Goal: Task Accomplishment & Management: Use online tool/utility

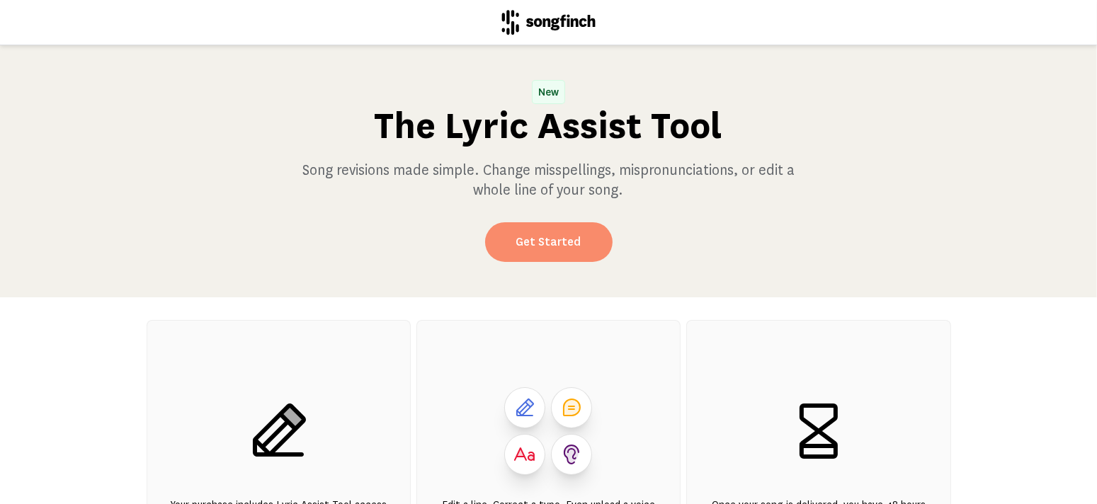
drag, startPoint x: 545, startPoint y: 243, endPoint x: 523, endPoint y: 240, distance: 22.1
click at [523, 240] on link "Get Started" at bounding box center [548, 242] width 127 height 40
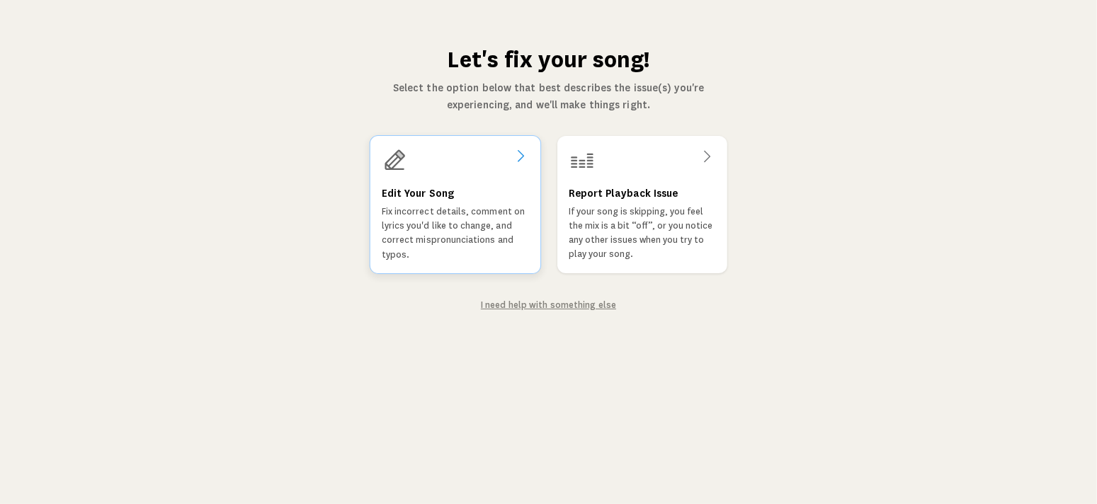
drag, startPoint x: 495, startPoint y: 198, endPoint x: 448, endPoint y: 195, distance: 46.8
click at [448, 195] on h3 "Edit Your Song" at bounding box center [417, 193] width 72 height 17
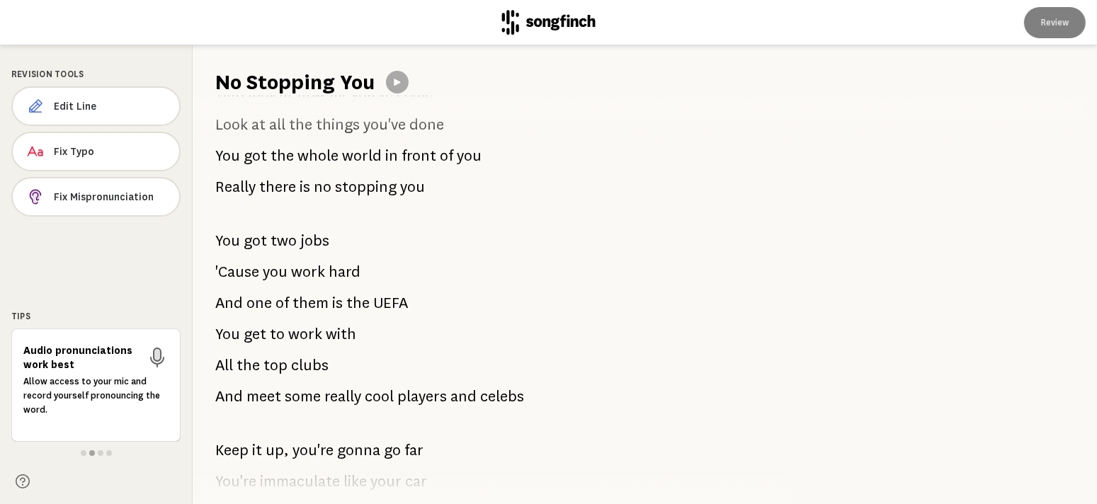
scroll to position [632, 0]
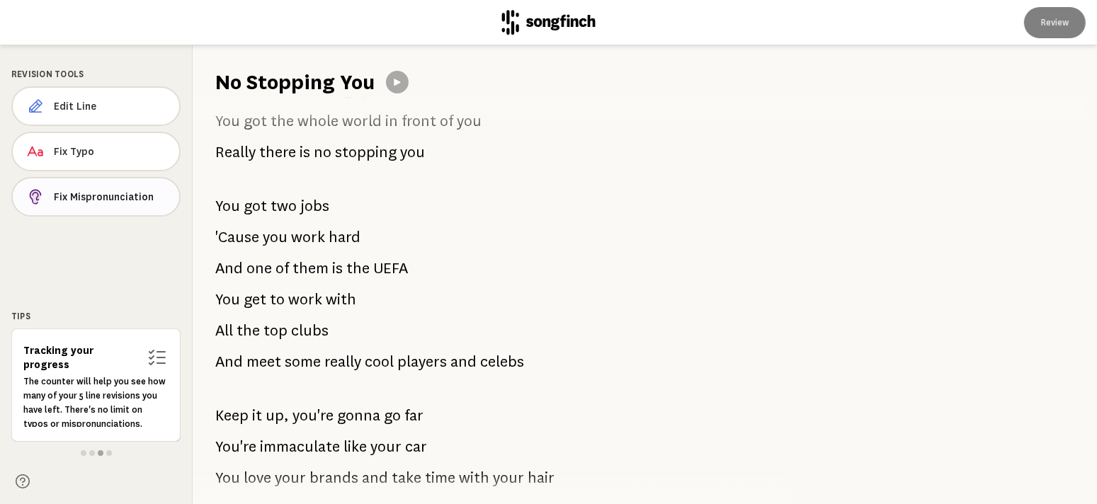
drag, startPoint x: 112, startPoint y: 198, endPoint x: 74, endPoint y: 195, distance: 38.3
drag, startPoint x: 74, startPoint y: 195, endPoint x: 49, endPoint y: 200, distance: 25.1
click at [49, 200] on button "Fix Mispronunciation" at bounding box center [95, 197] width 169 height 40
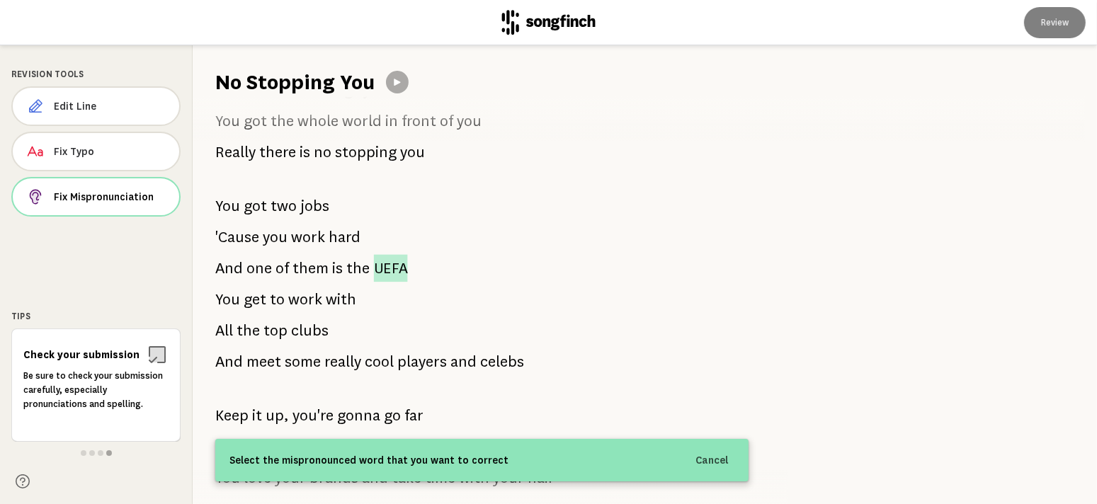
click at [374, 268] on span "UEFA" at bounding box center [391, 269] width 34 height 28
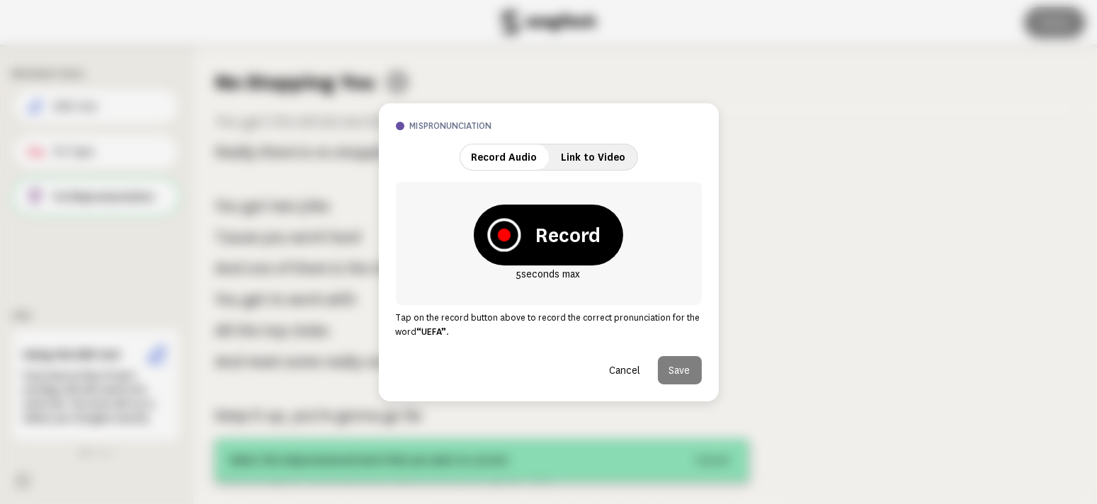
click at [514, 237] on icon at bounding box center [503, 234] width 33 height 33
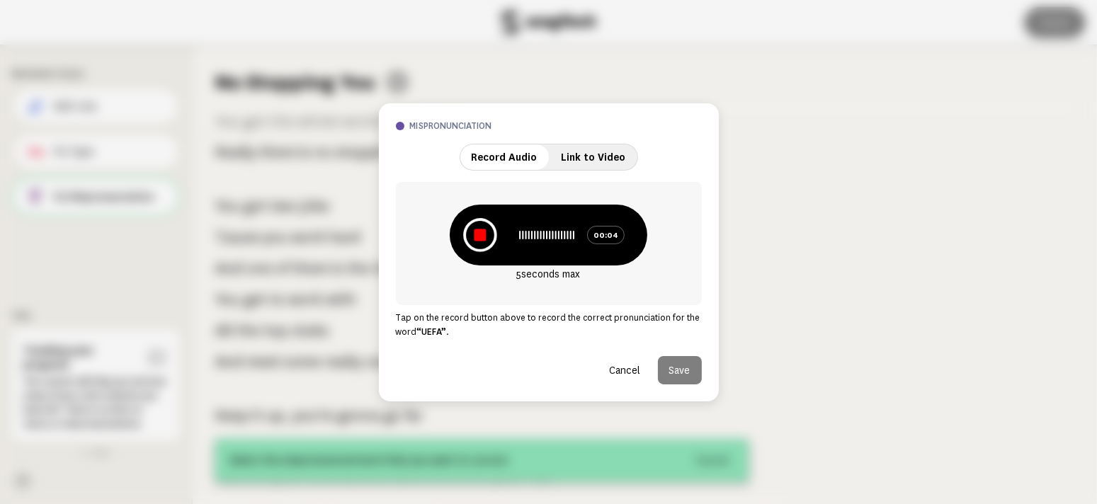
click at [491, 231] on icon at bounding box center [480, 235] width 34 height 34
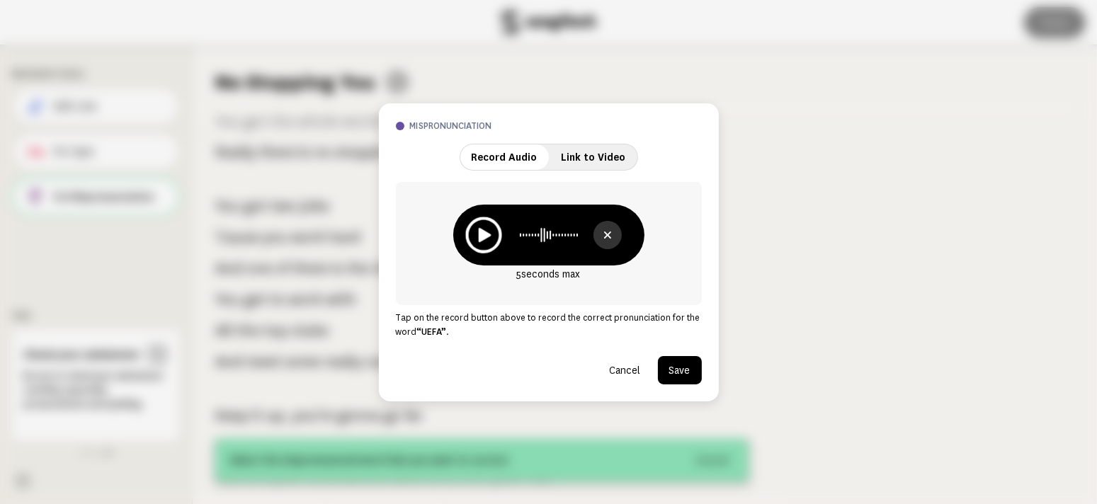
click at [478, 234] on icon at bounding box center [483, 235] width 36 height 36
click at [625, 370] on button "Cancel" at bounding box center [625, 370] width 54 height 28
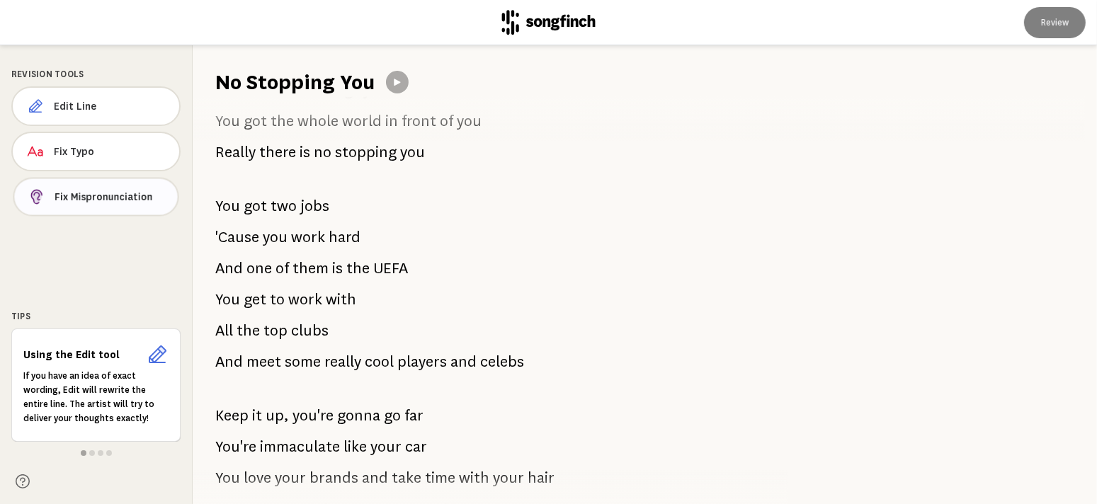
click at [127, 191] on span "Fix Mispronunciation" at bounding box center [111, 197] width 112 height 14
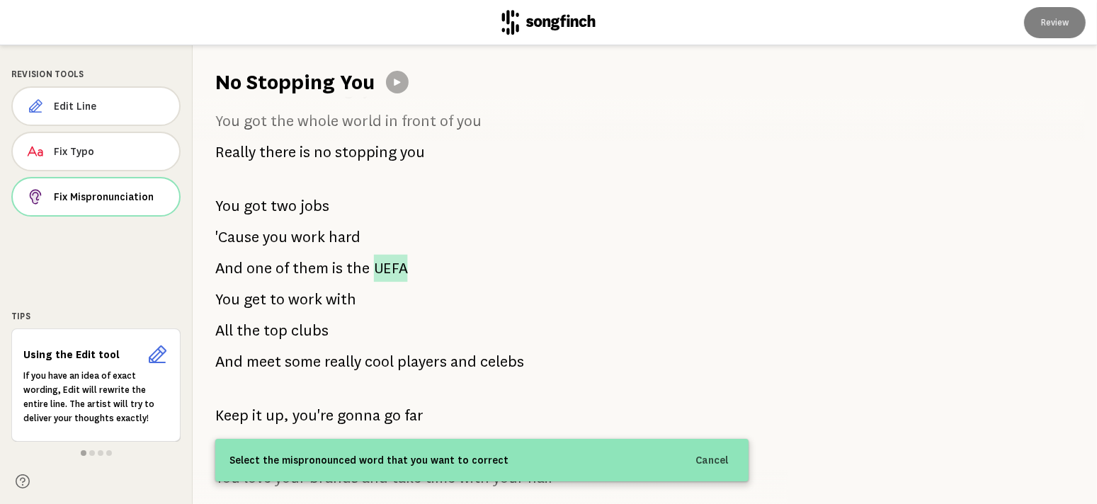
click at [380, 268] on span "UEFA" at bounding box center [391, 269] width 34 height 28
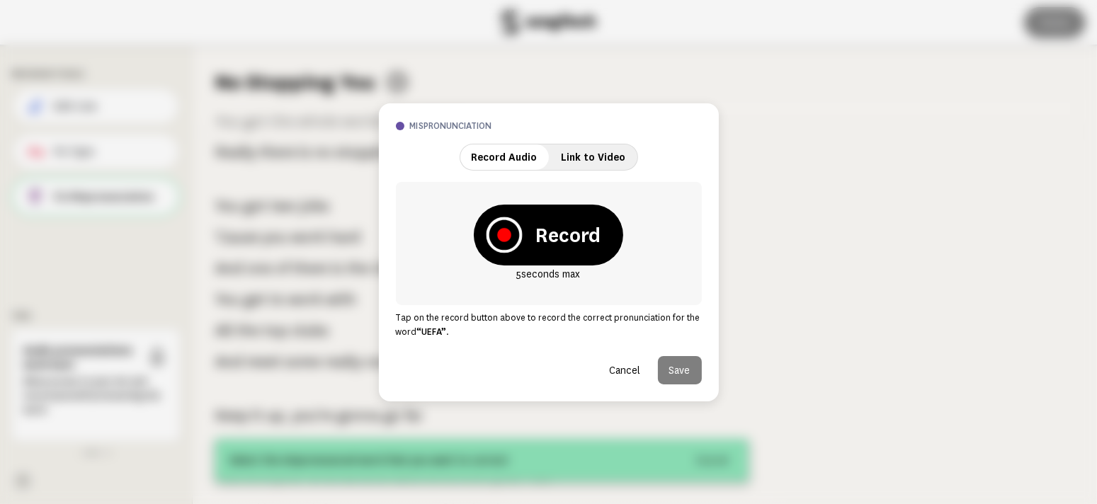
click at [503, 233] on icon at bounding box center [504, 235] width 14 height 14
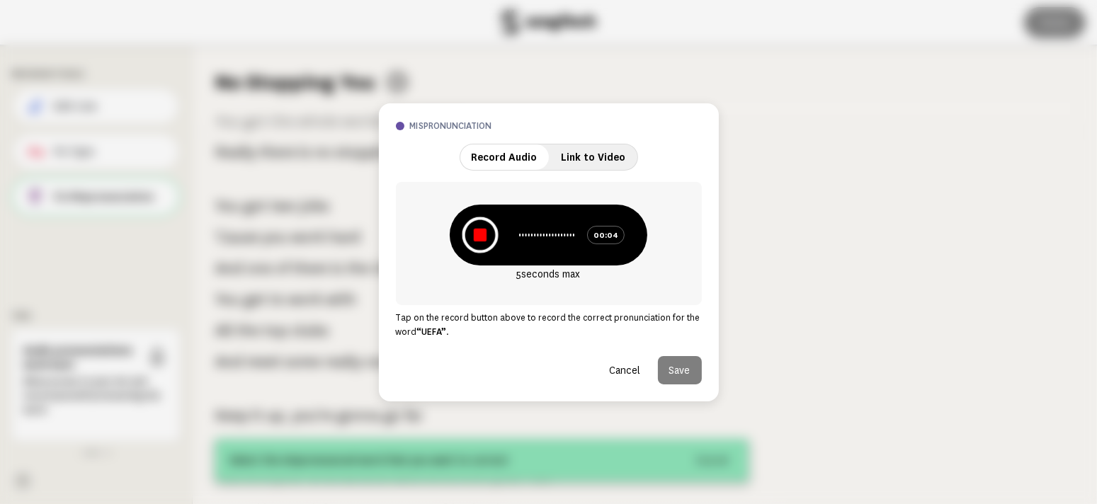
click at [482, 232] on icon at bounding box center [480, 234] width 13 height 13
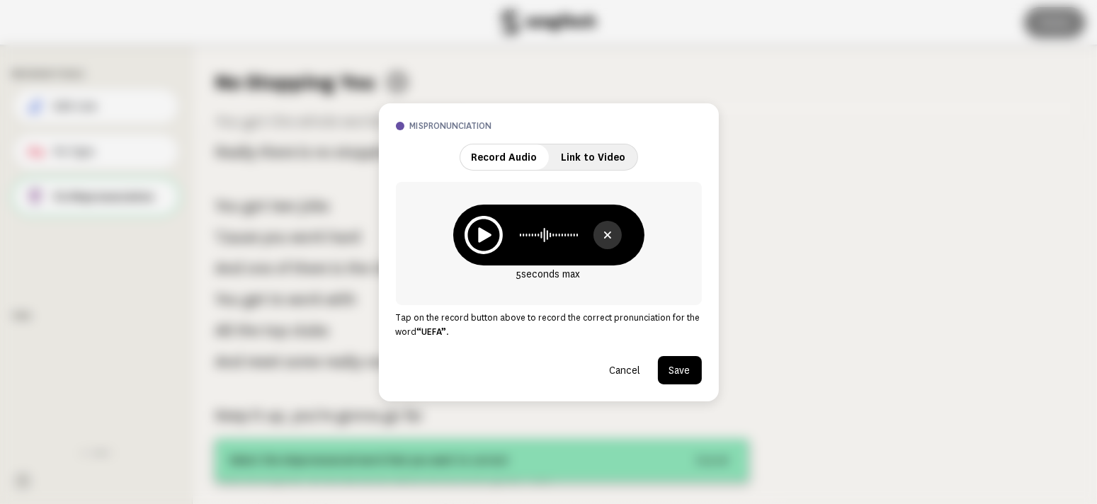
click at [482, 232] on icon at bounding box center [484, 234] width 13 height 15
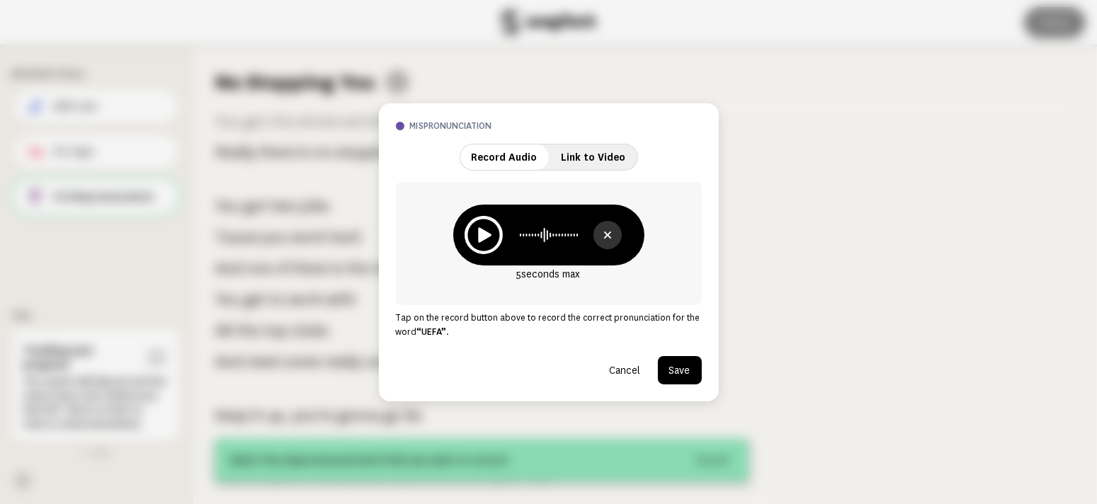
click at [688, 368] on button "Save" at bounding box center [680, 370] width 44 height 28
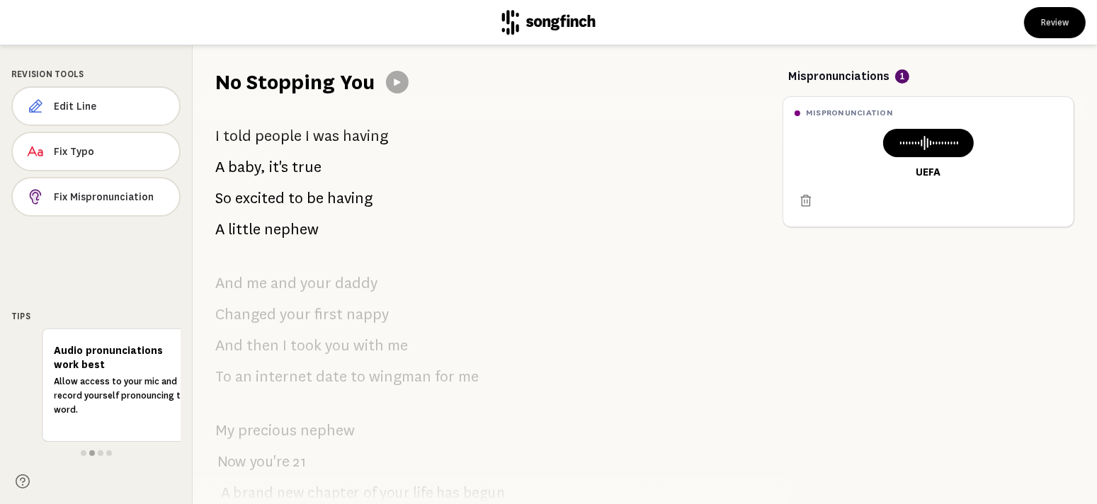
scroll to position [0, 0]
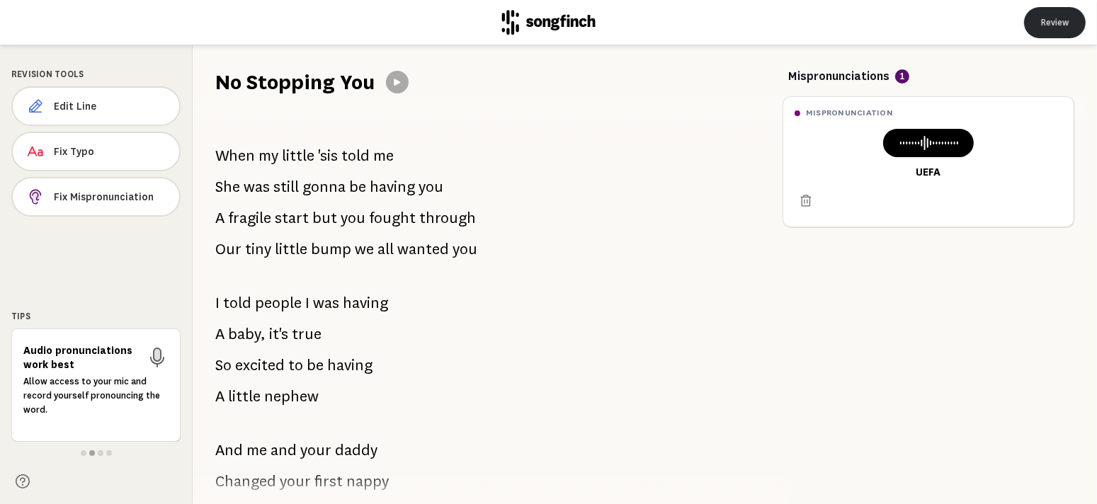
click at [1050, 24] on button "Review" at bounding box center [1055, 22] width 62 height 31
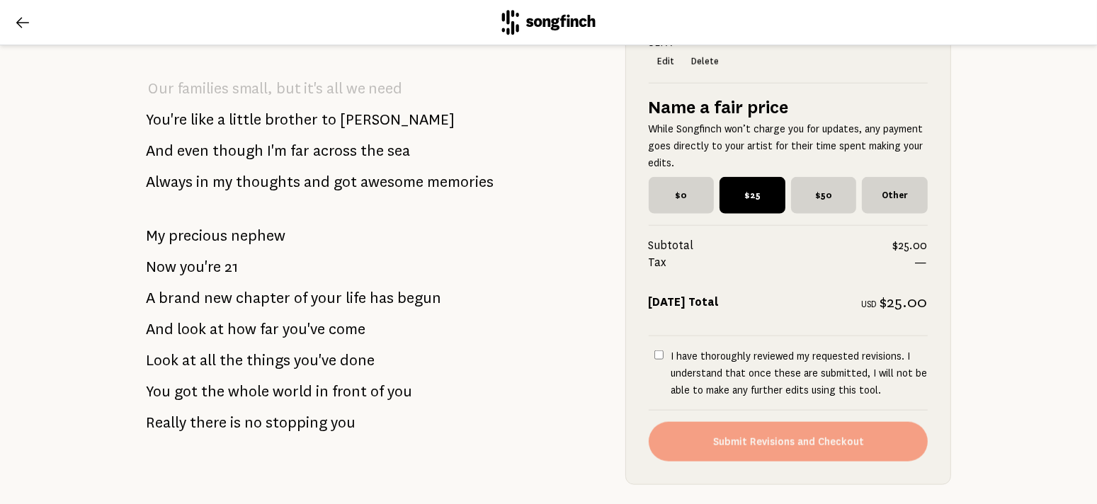
scroll to position [1706, 0]
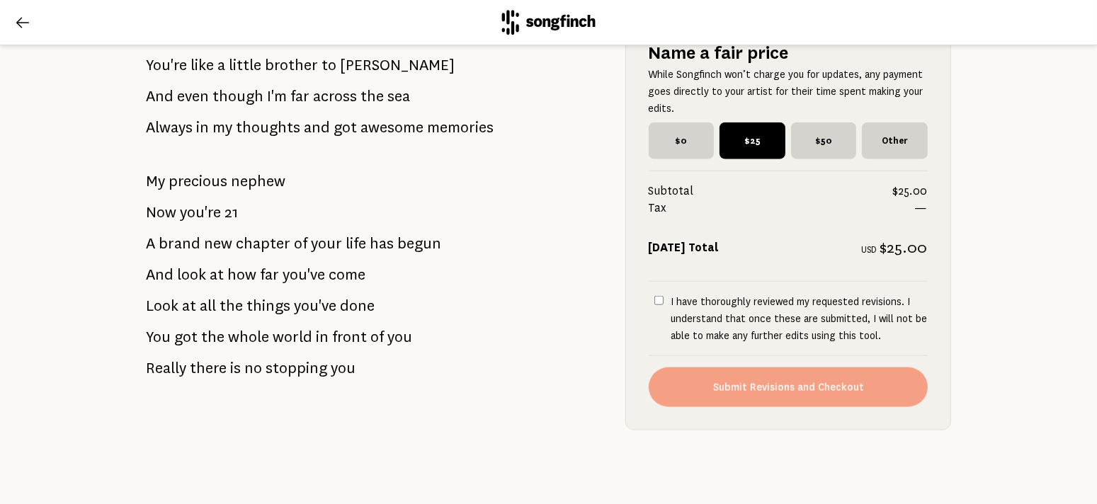
click at [656, 296] on input "I have thoroughly reviewed my requested revisions. I understand that once these…" at bounding box center [658, 300] width 9 height 9
checkbox input "true"
